Goal: Task Accomplishment & Management: Manage account settings

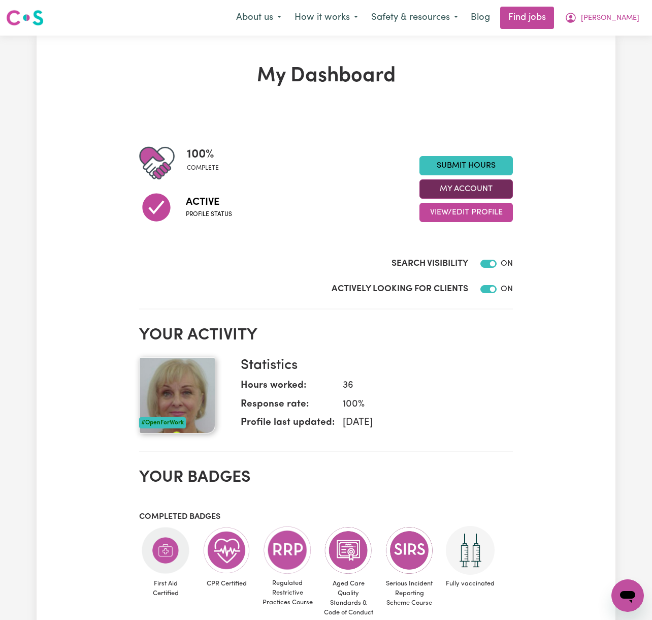
click at [494, 190] on button "My Account" at bounding box center [465, 188] width 93 height 19
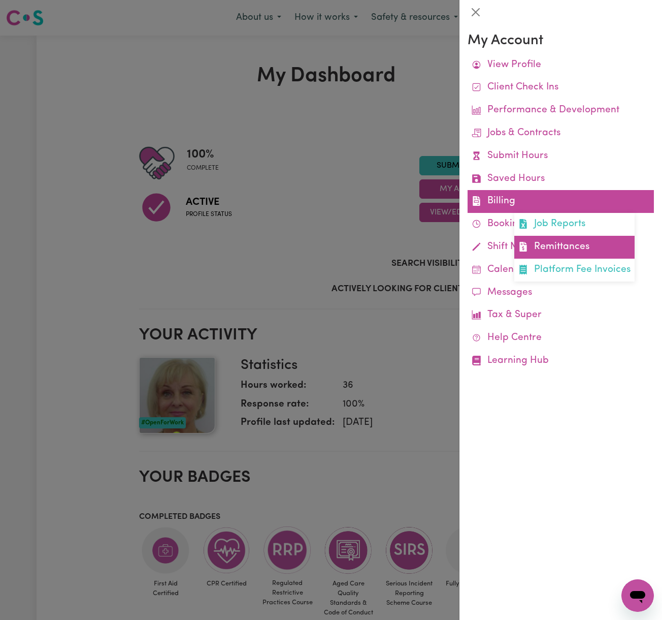
click at [561, 242] on link "Remittances" at bounding box center [574, 247] width 120 height 23
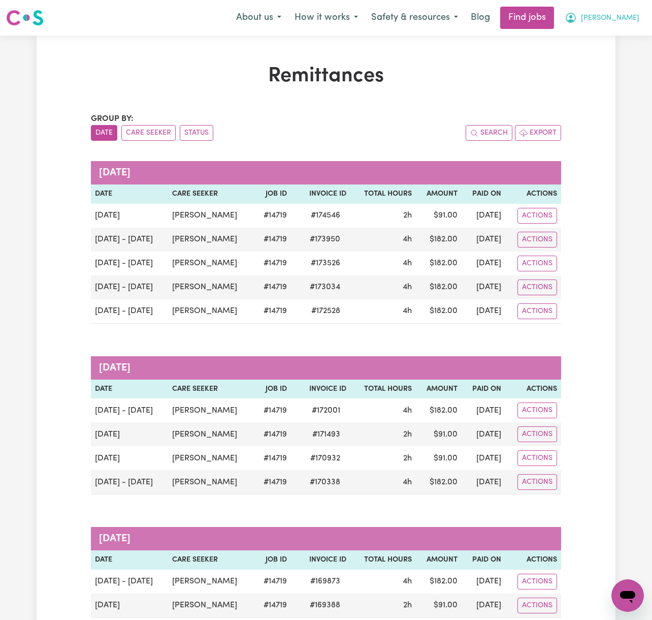
click at [624, 16] on span "[PERSON_NAME]" at bounding box center [610, 18] width 58 height 11
click at [633, 74] on link "Logout" at bounding box center [605, 77] width 80 height 19
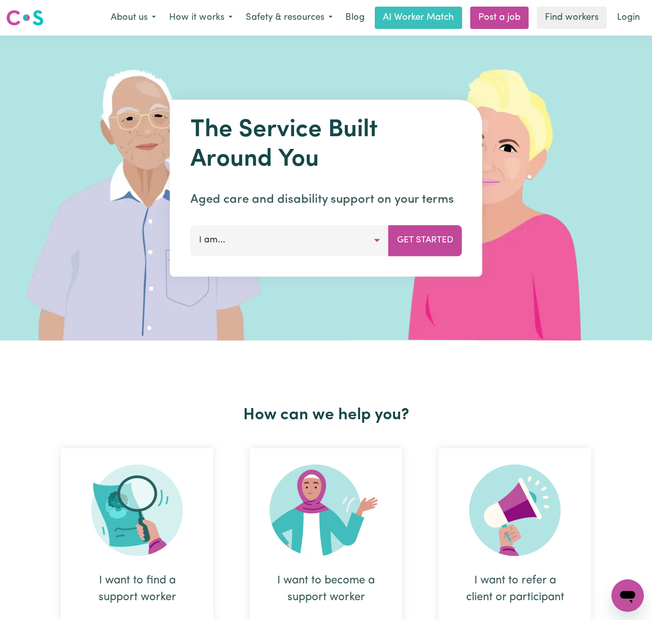
click at [625, 29] on div "Menu About us How it works Safety & resources Blog AI Worker Match Post a job F…" at bounding box center [326, 17] width 652 height 23
click at [628, 19] on link "Login" at bounding box center [628, 18] width 35 height 22
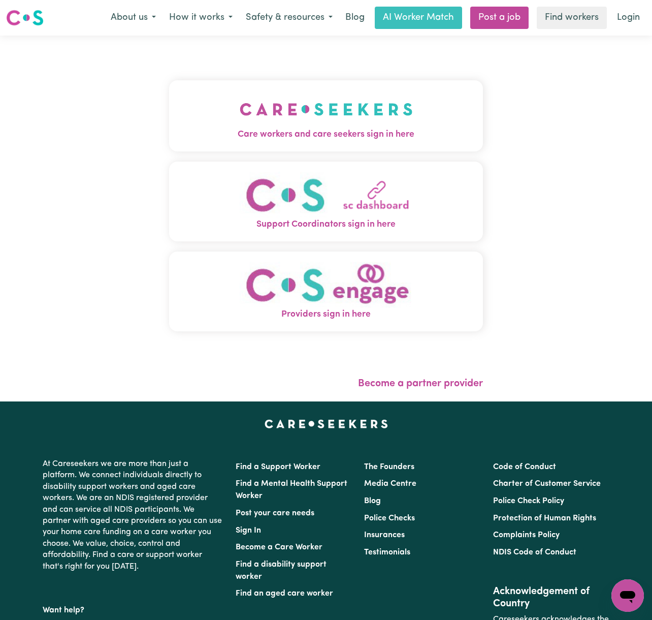
click at [311, 110] on img "Care workers and care seekers sign in here" at bounding box center [326, 109] width 173 height 38
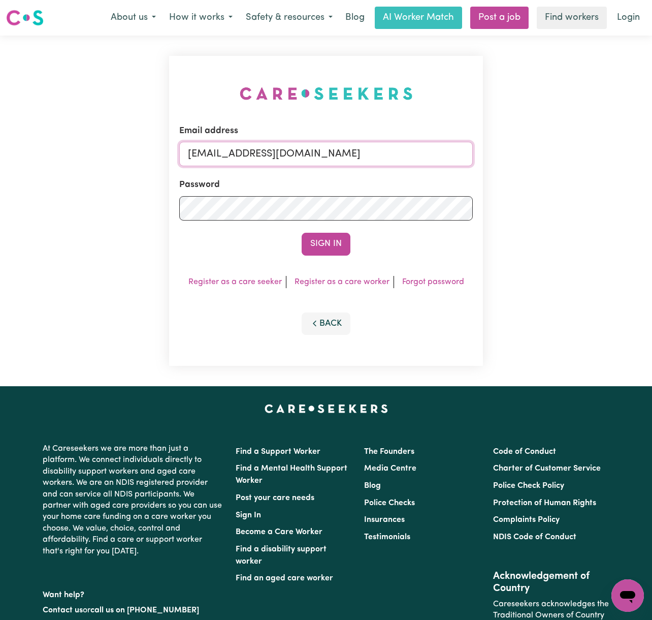
click at [232, 160] on input "[EMAIL_ADDRESS][DOMAIN_NAME]" at bounding box center [326, 154] width 294 height 24
drag, startPoint x: 240, startPoint y: 151, endPoint x: 576, endPoint y: 159, distance: 336.2
click at [576, 159] on div "Email address [EMAIL_ADDRESS][DOMAIN_NAME] Password Sign In Register as a care …" at bounding box center [326, 211] width 652 height 350
type input "superuser~[PERSON_NAME][EMAIL_ADDRESS][DOMAIN_NAME]"
click at [302, 233] on button "Sign In" at bounding box center [326, 244] width 49 height 22
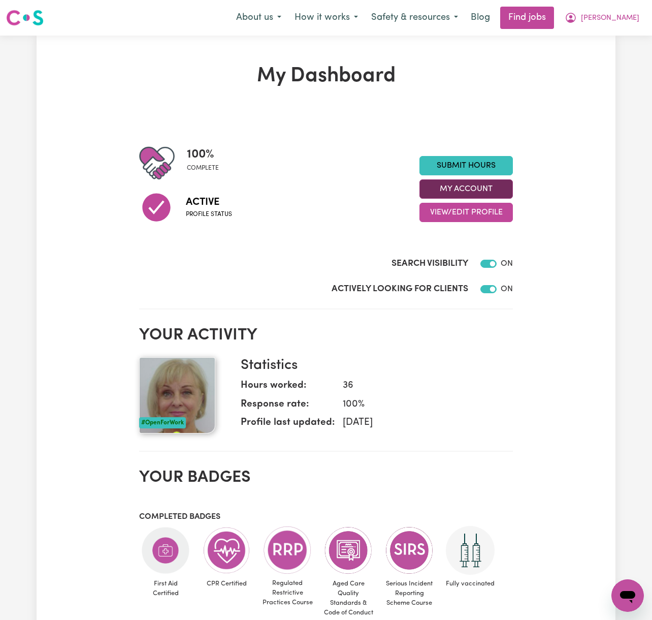
click at [503, 190] on button "My Account" at bounding box center [465, 188] width 93 height 19
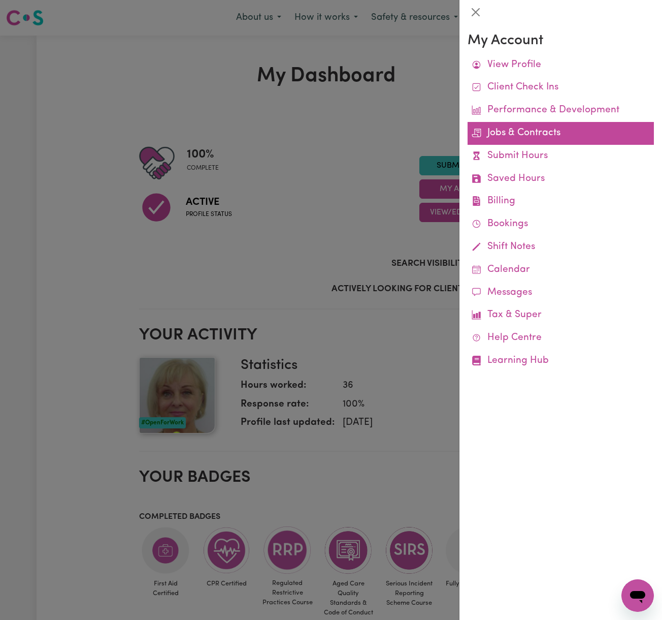
click at [545, 133] on link "Jobs & Contracts" at bounding box center [561, 133] width 186 height 23
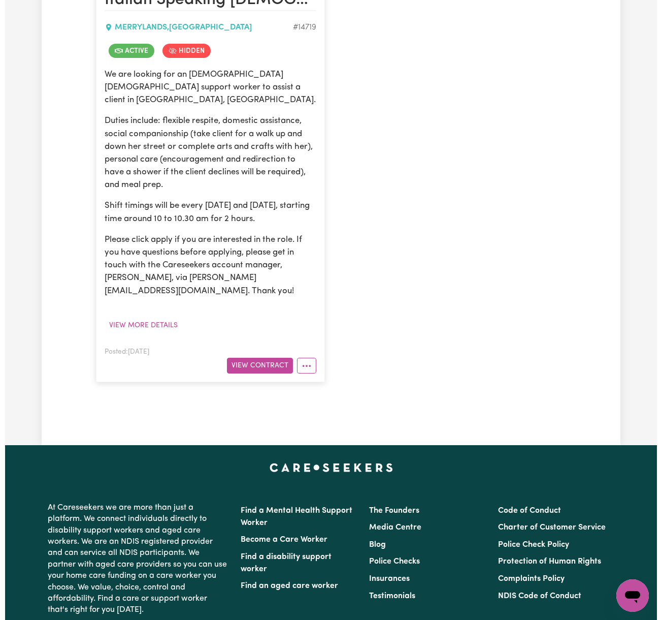
scroll to position [338, 0]
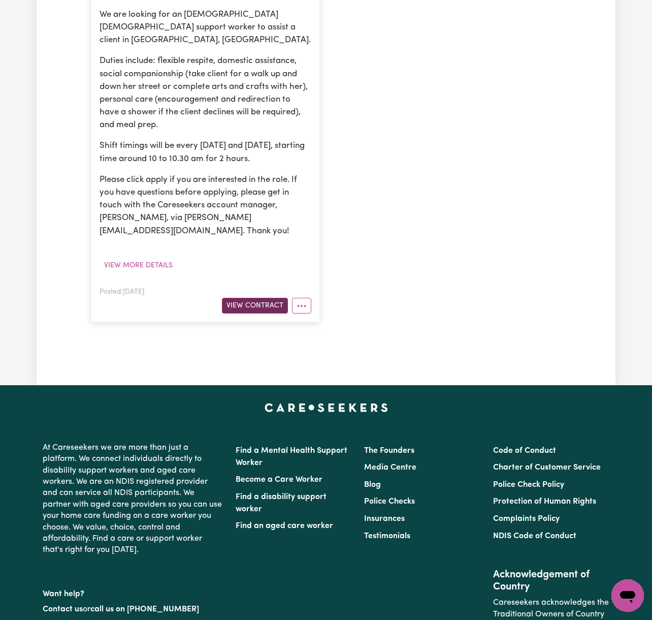
click at [250, 298] on button "View Contract" at bounding box center [255, 306] width 66 height 16
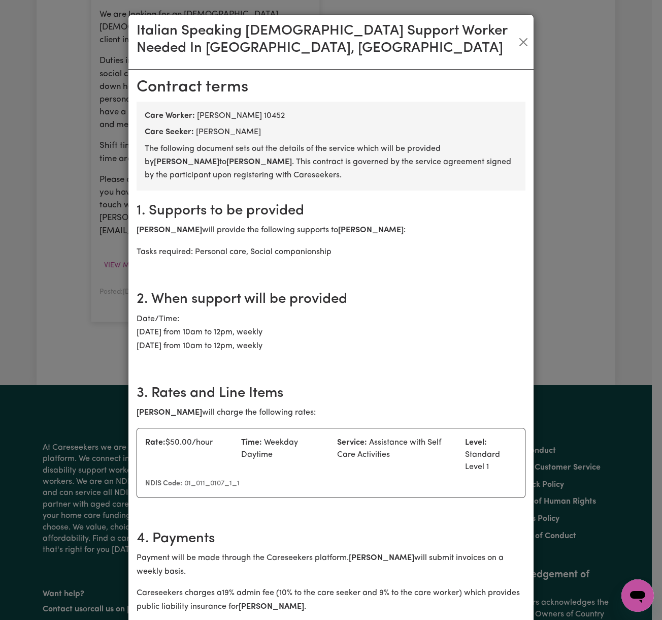
drag, startPoint x: 191, startPoint y: 132, endPoint x: 273, endPoint y: 133, distance: 81.8
click at [273, 133] on div "Care Seeker: [PERSON_NAME]" at bounding box center [331, 132] width 373 height 12
copy div "[PERSON_NAME]"
